Goal: Task Accomplishment & Management: Manage account settings

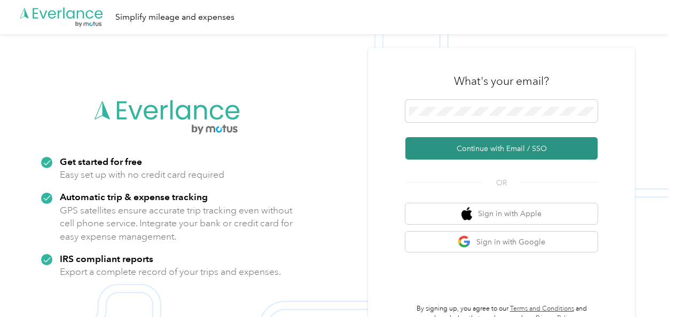
click at [508, 140] on button "Continue with Email / SSO" at bounding box center [502, 148] width 192 height 22
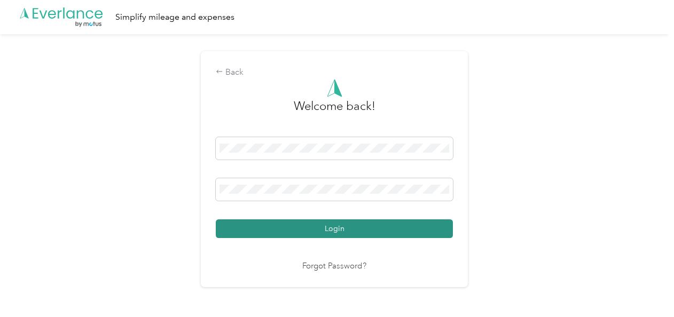
click at [371, 232] on button "Login" at bounding box center [334, 229] width 237 height 19
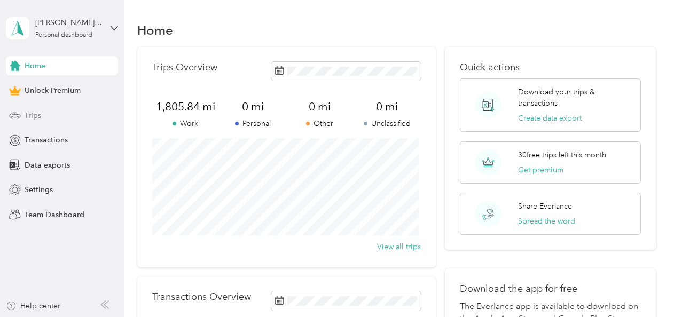
click at [46, 112] on div "Trips" at bounding box center [62, 115] width 112 height 19
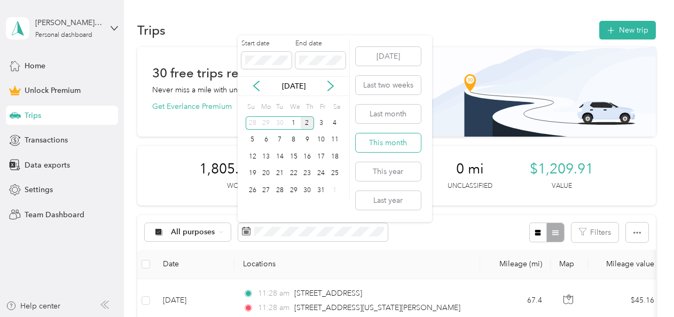
click at [377, 143] on button "This month" at bounding box center [388, 143] width 65 height 19
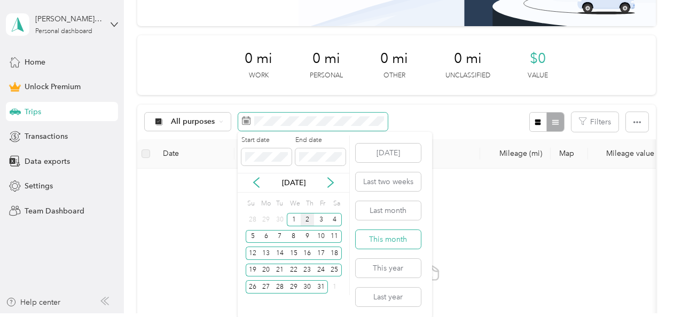
scroll to position [5, 0]
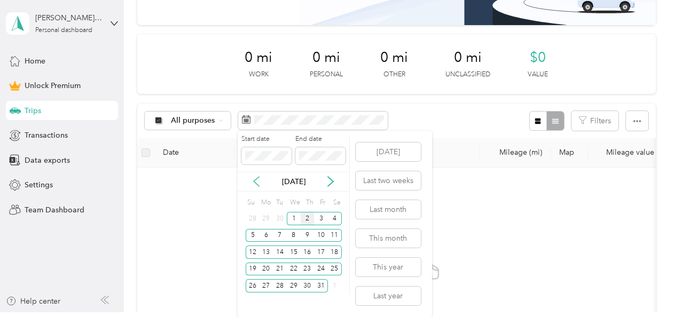
click at [252, 182] on icon at bounding box center [256, 181] width 11 height 11
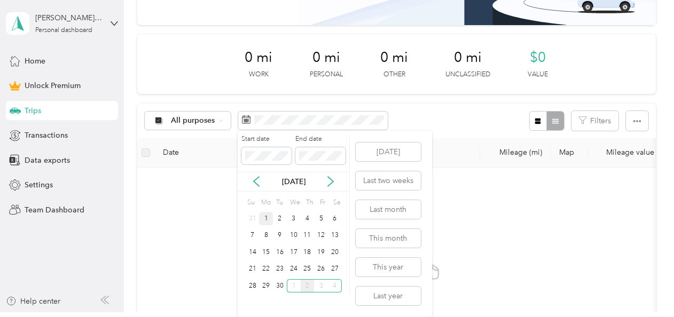
click at [271, 217] on div "1" at bounding box center [266, 218] width 14 height 13
click at [282, 283] on div "30" at bounding box center [280, 286] width 14 height 13
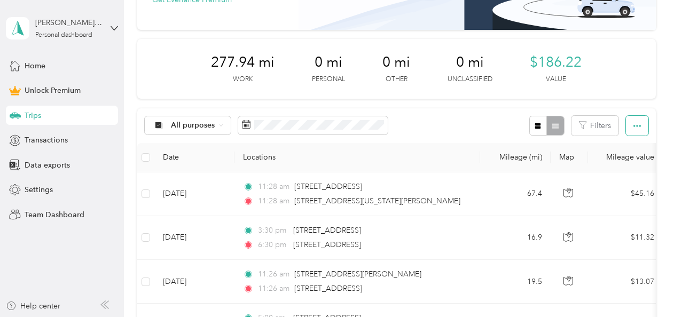
click at [634, 126] on icon "button" at bounding box center [637, 125] width 7 height 7
click at [629, 166] on span "Export" at bounding box center [619, 164] width 22 height 9
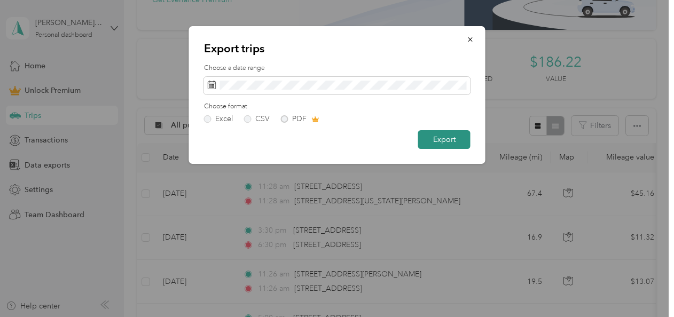
click at [442, 146] on button "Export" at bounding box center [444, 139] width 52 height 19
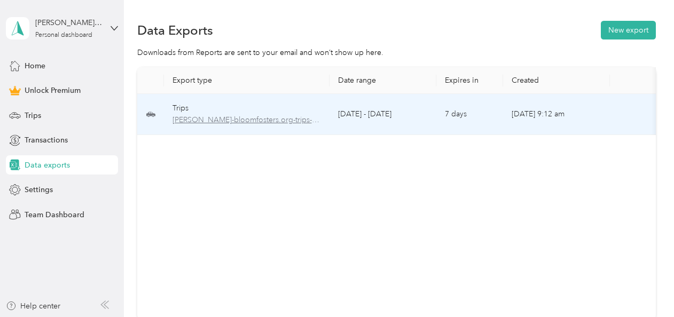
click at [278, 125] on span "[PERSON_NAME]-bloomfosters.org-trips-2025-09-01-2025-09-30.xlsx" at bounding box center [247, 120] width 149 height 12
click at [478, 114] on td "7 days" at bounding box center [470, 114] width 67 height 41
